Goal: Transaction & Acquisition: Subscribe to service/newsletter

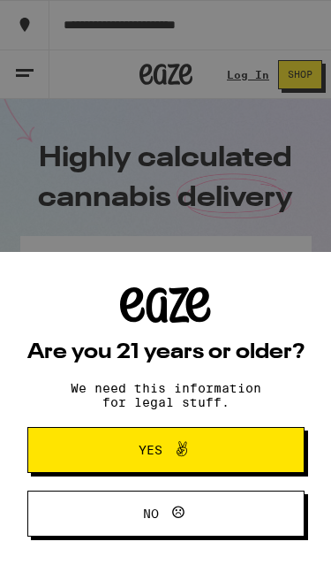
click at [256, 218] on div "Are you 21 years or older? We need this information for legal stuff. Yes No" at bounding box center [165, 286] width 331 height 572
click at [205, 448] on span "Yes" at bounding box center [166, 449] width 134 height 23
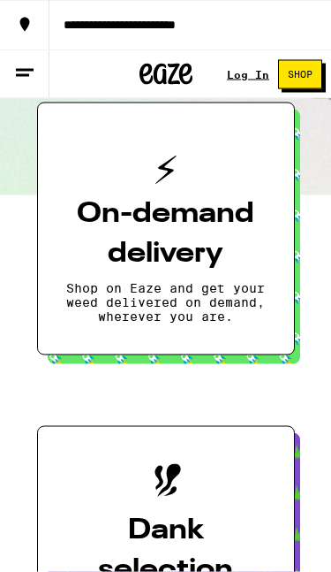
scroll to position [340, 0]
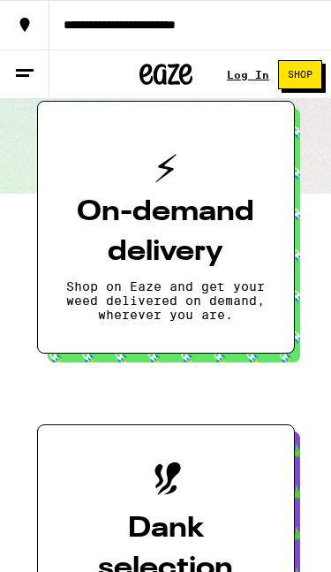
click at [25, 72] on icon at bounding box center [24, 73] width 21 height 21
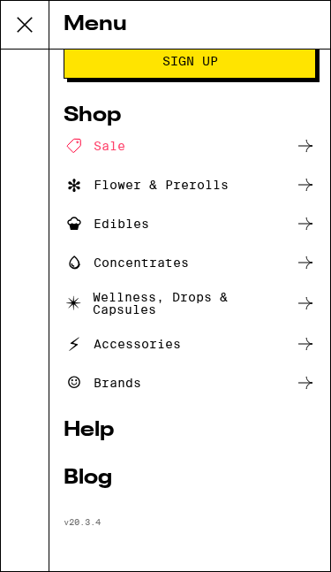
scroll to position [0, 0]
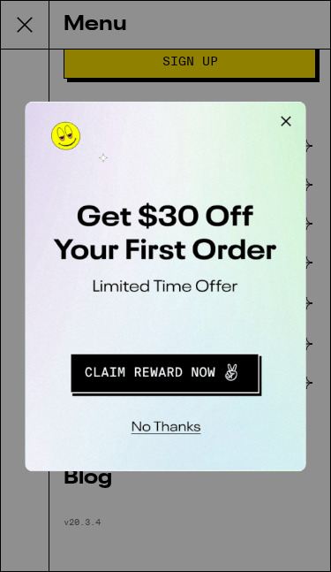
click at [9, 348] on div at bounding box center [165, 286] width 331 height 572
click at [219, 338] on button "Redirect to URL" at bounding box center [146, 337] width 219 height 45
